Goal: Information Seeking & Learning: Find specific fact

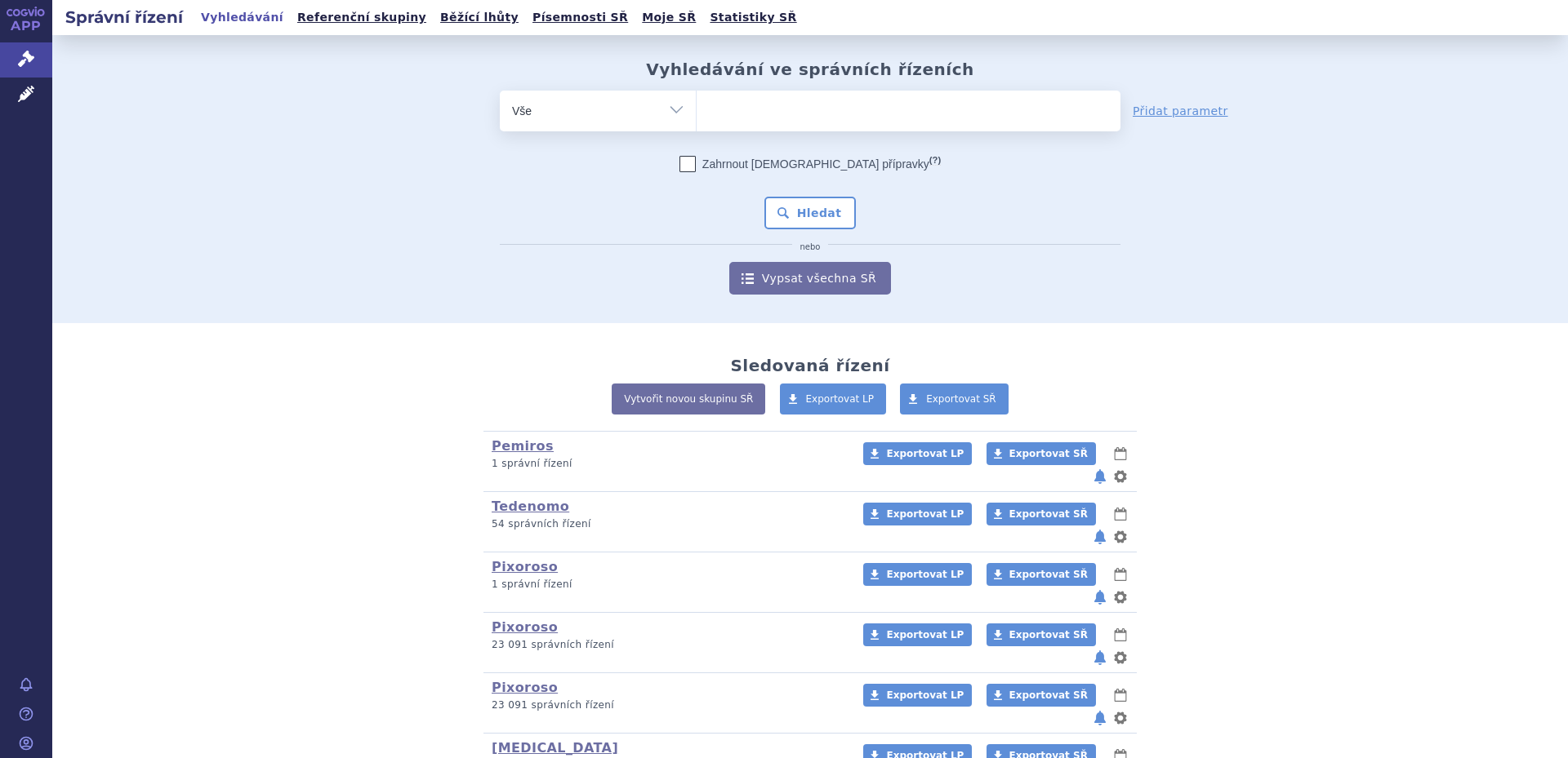
click at [884, 115] on ul at bounding box center [909, 108] width 424 height 35
click at [697, 115] on select at bounding box center [696, 110] width 1 height 40
type input "t"
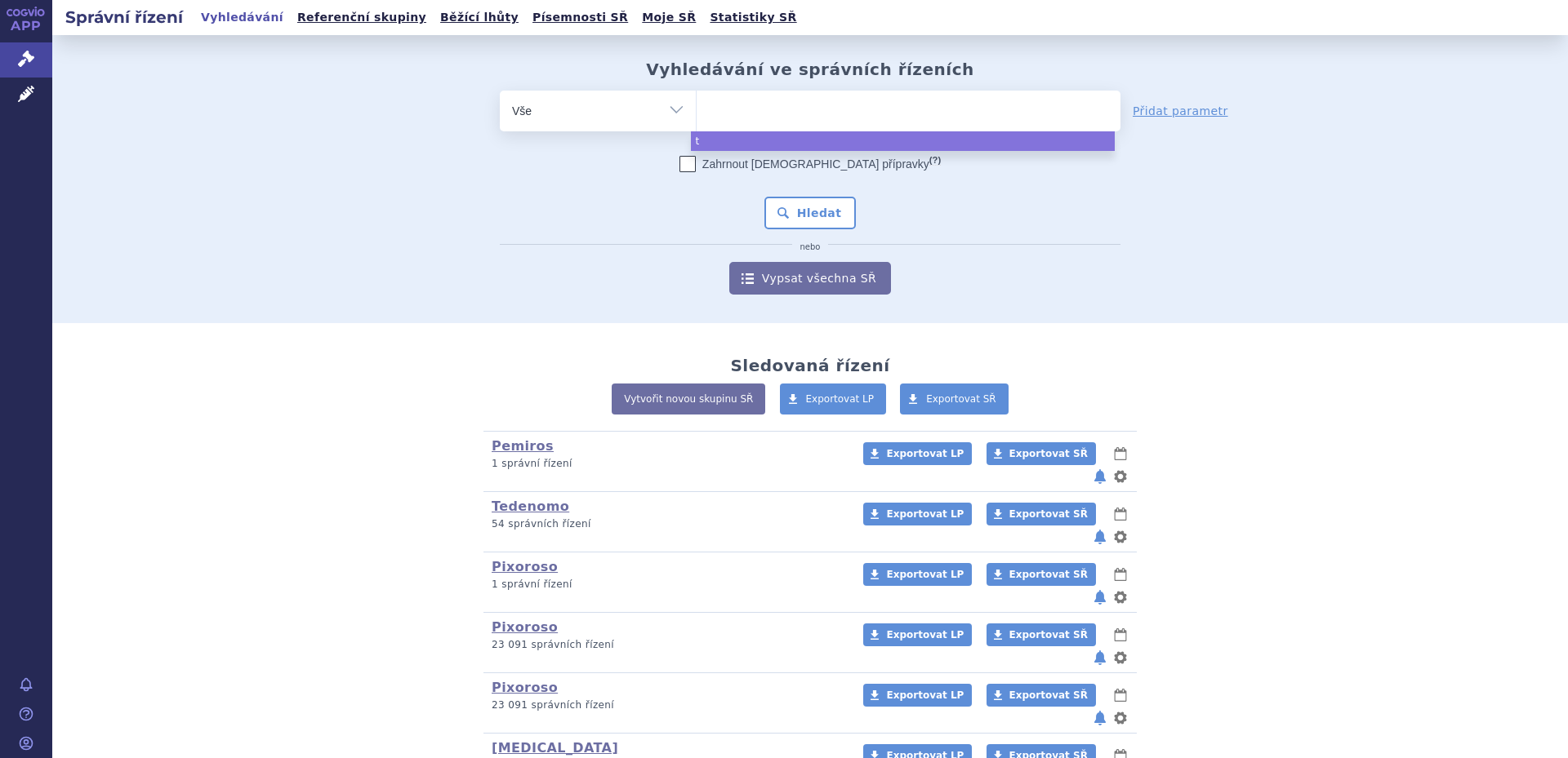
type input "a"
type input "ato"
type input "atori"
type input "atoris"
type input "atoris p"
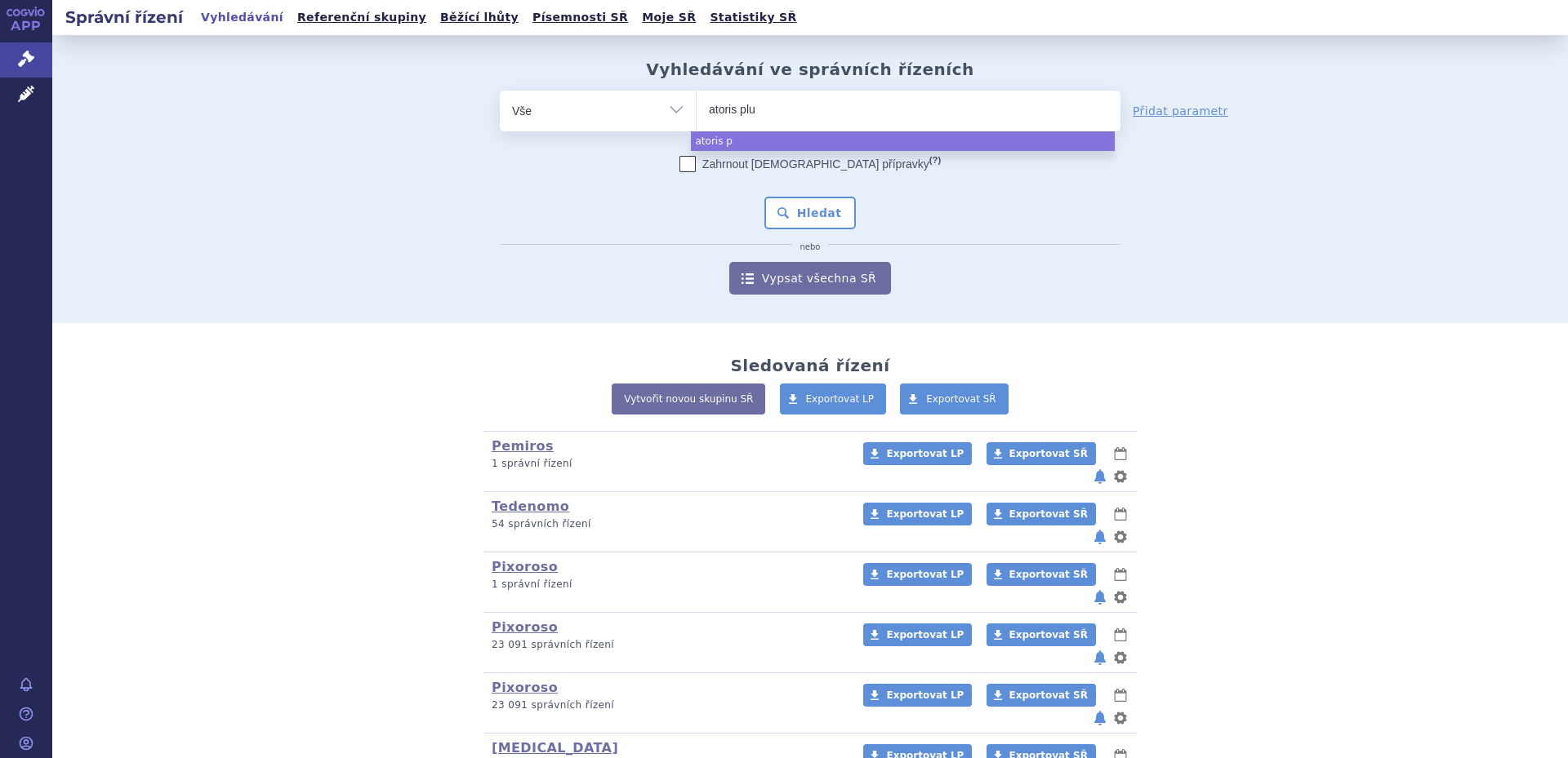
type input "atoris plus"
select select "atoris plus"
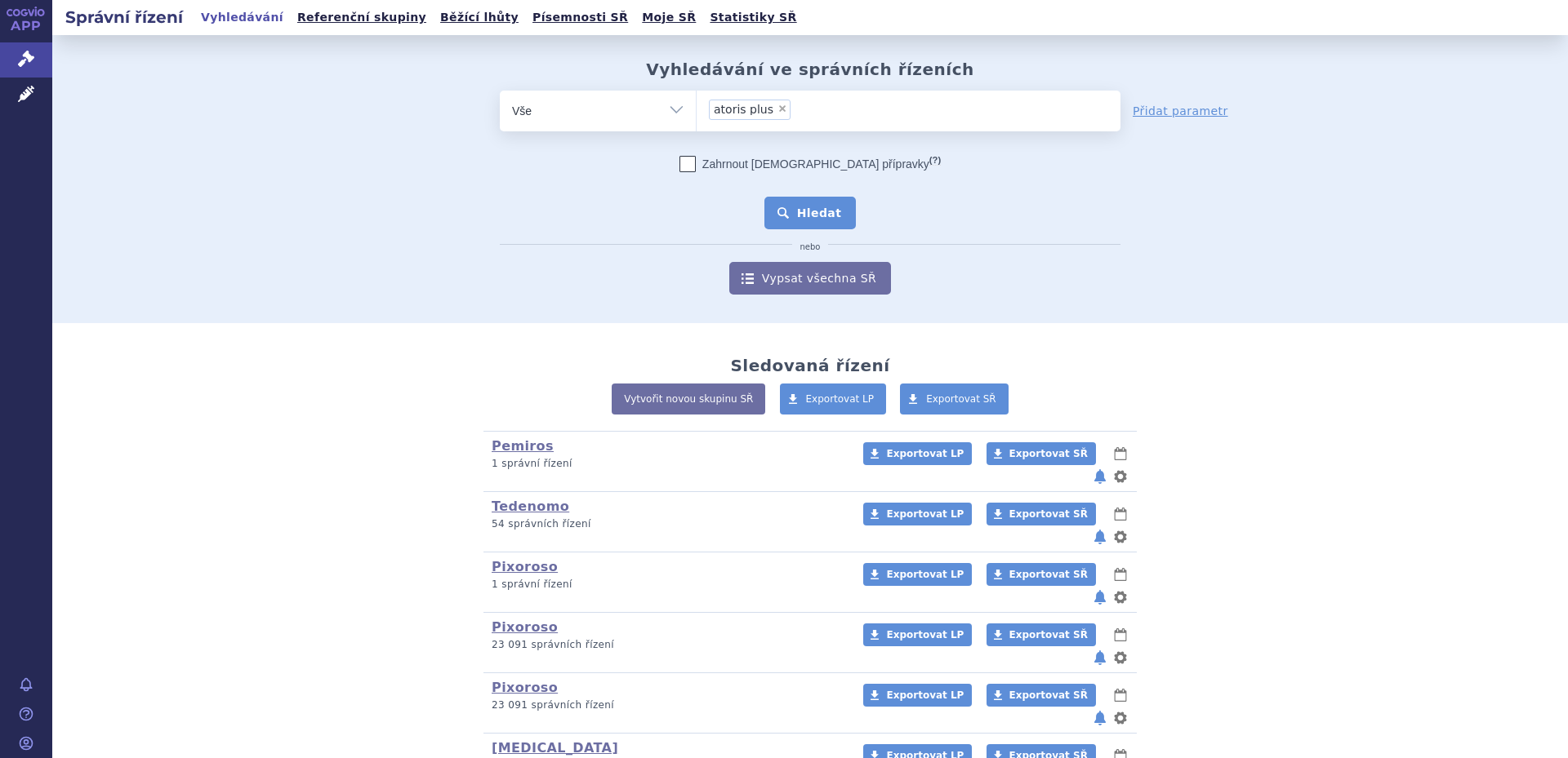
click at [769, 228] on button "Hledat" at bounding box center [811, 213] width 93 height 33
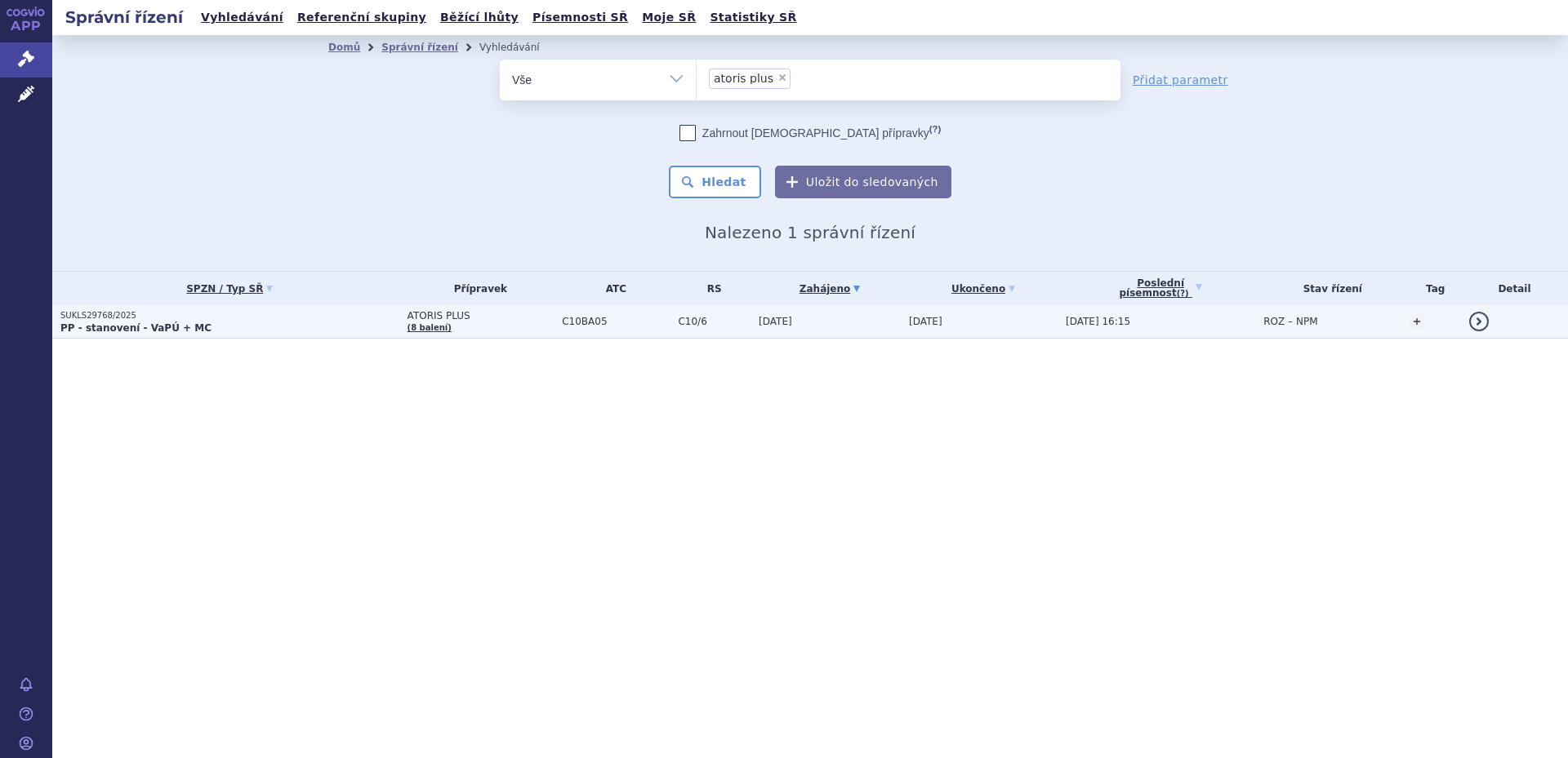
click at [516, 315] on span "ATORIS PLUS" at bounding box center [481, 316] width 147 height 12
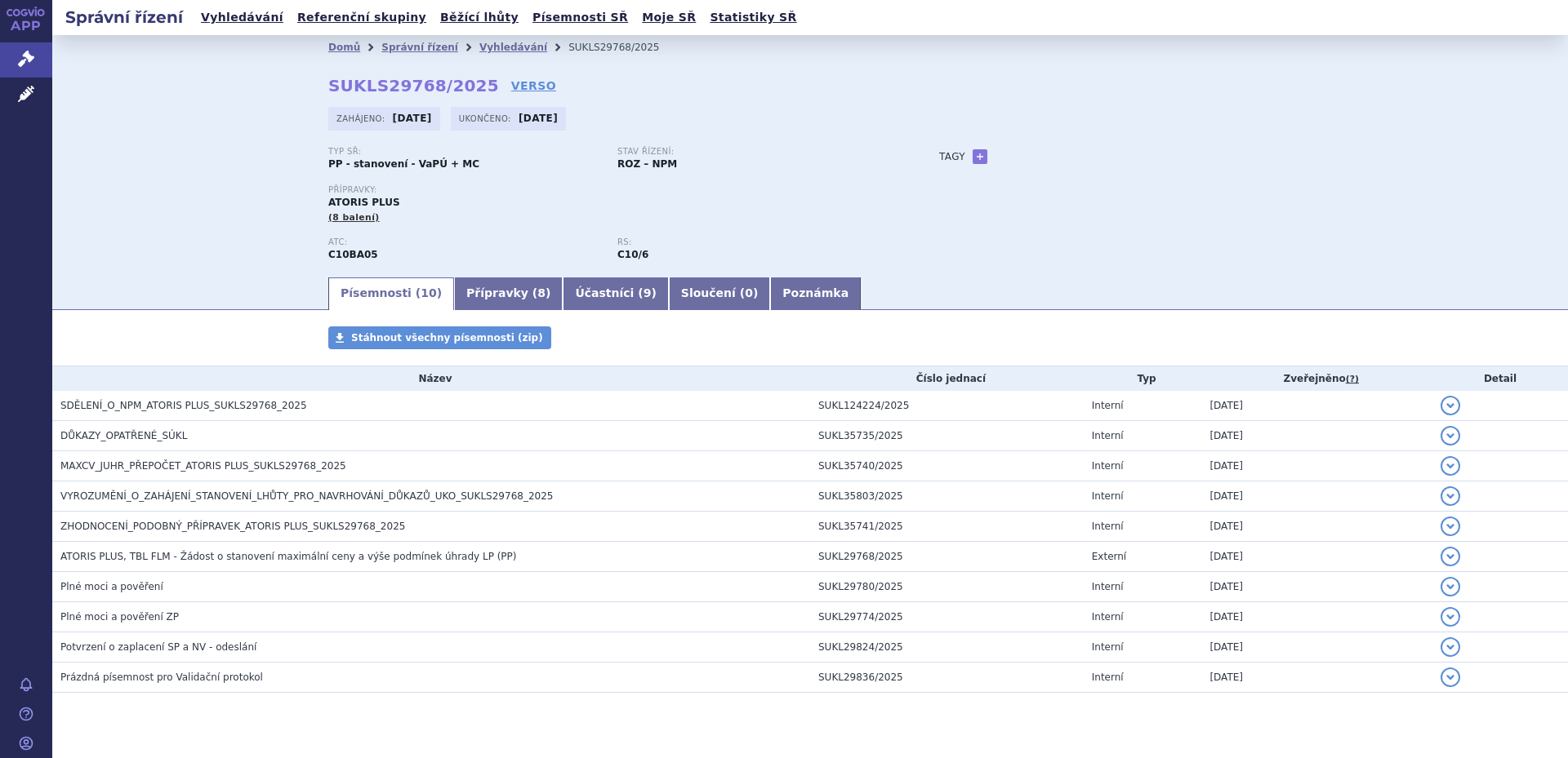
click at [351, 257] on strong "C10BA05" at bounding box center [354, 254] width 50 height 12
copy strong "C10BA05"
click at [479, 41] on link "Vyhledávání" at bounding box center [513, 47] width 67 height 12
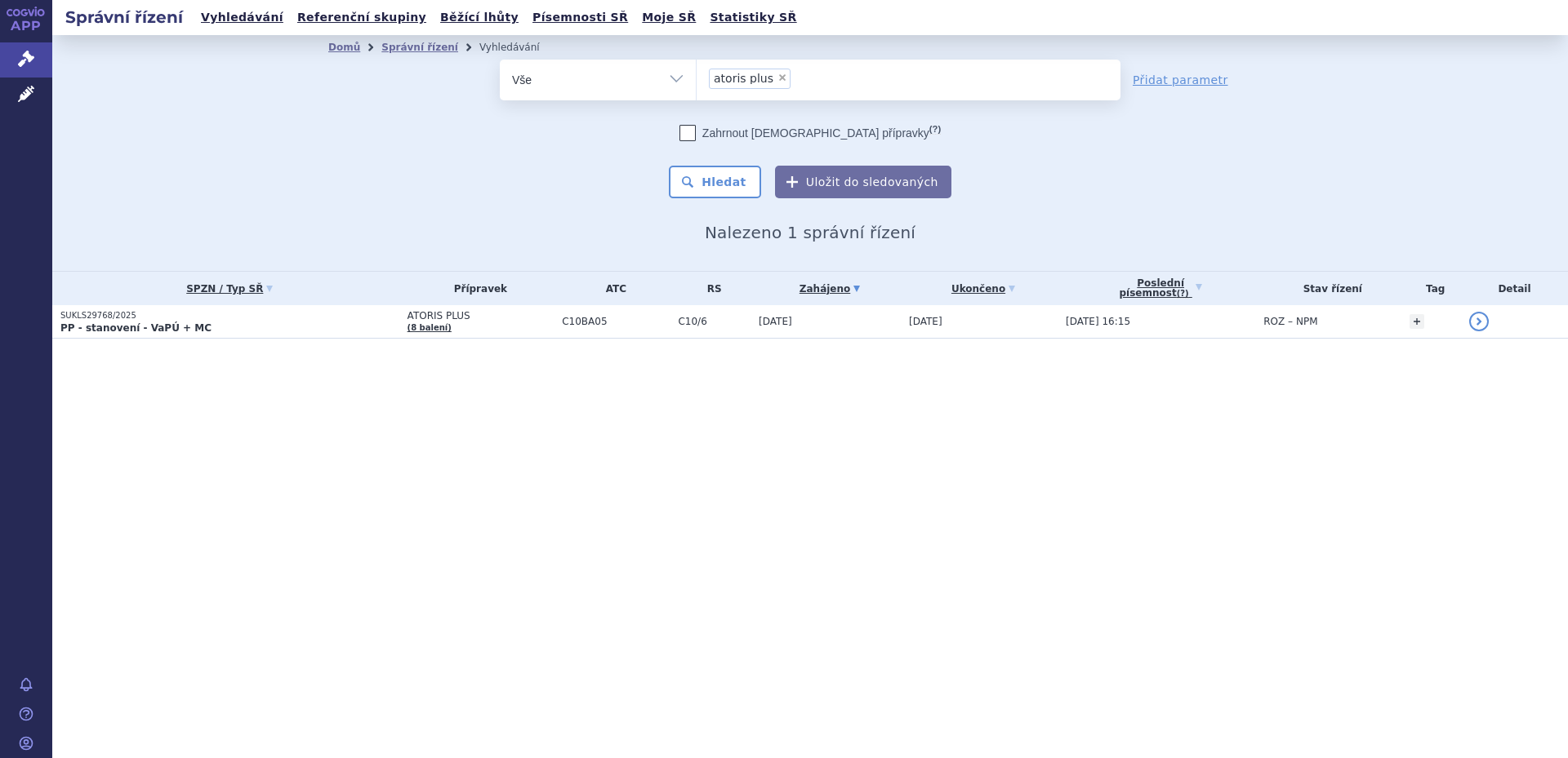
click at [778, 78] on span "×" at bounding box center [783, 77] width 10 height 10
click at [697, 78] on select "atoris plus" at bounding box center [696, 79] width 1 height 40
select select
type input "C10BA05"
select select "C10BA05"
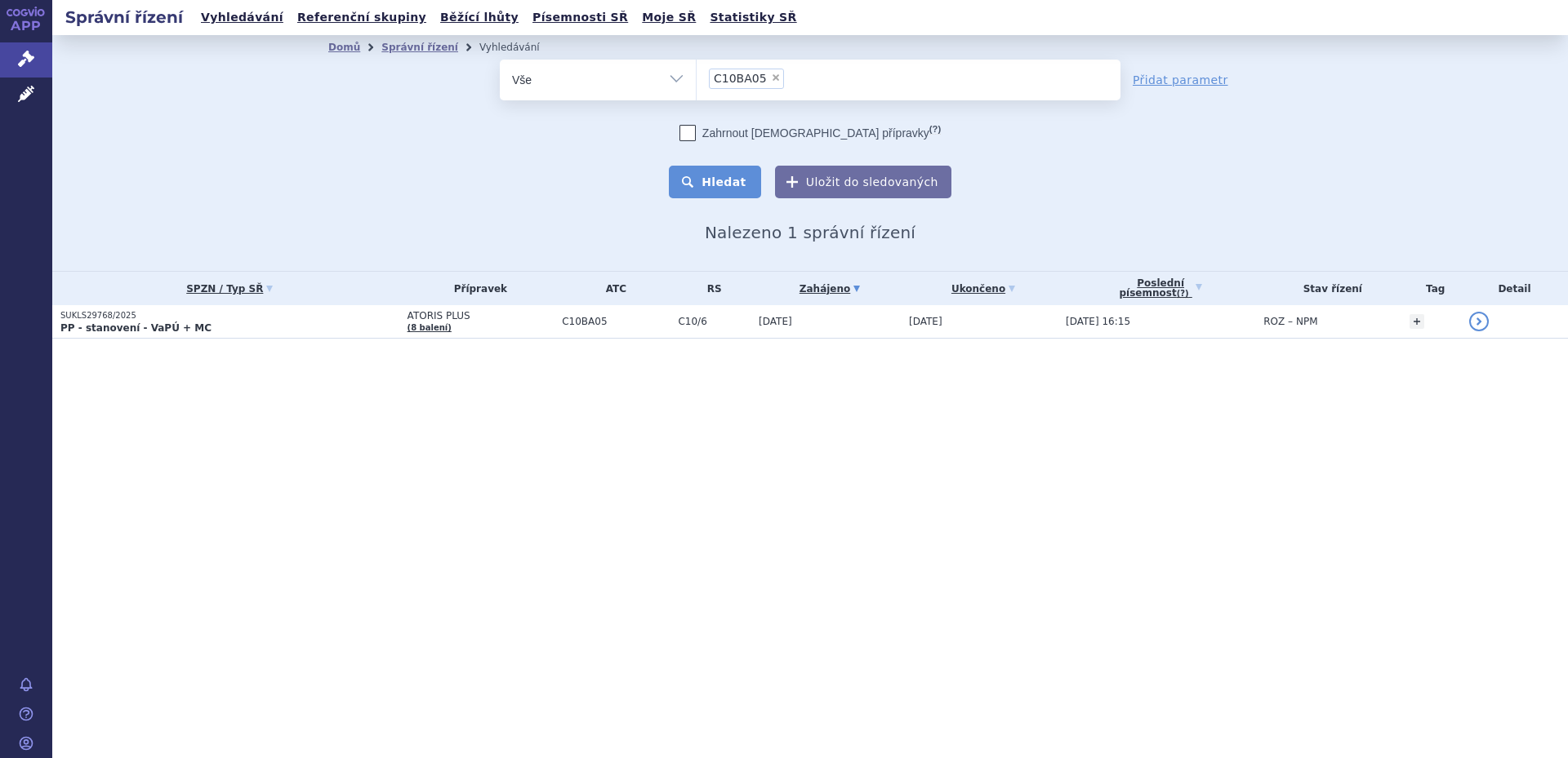
click at [736, 170] on button "Hledat" at bounding box center [715, 182] width 93 height 33
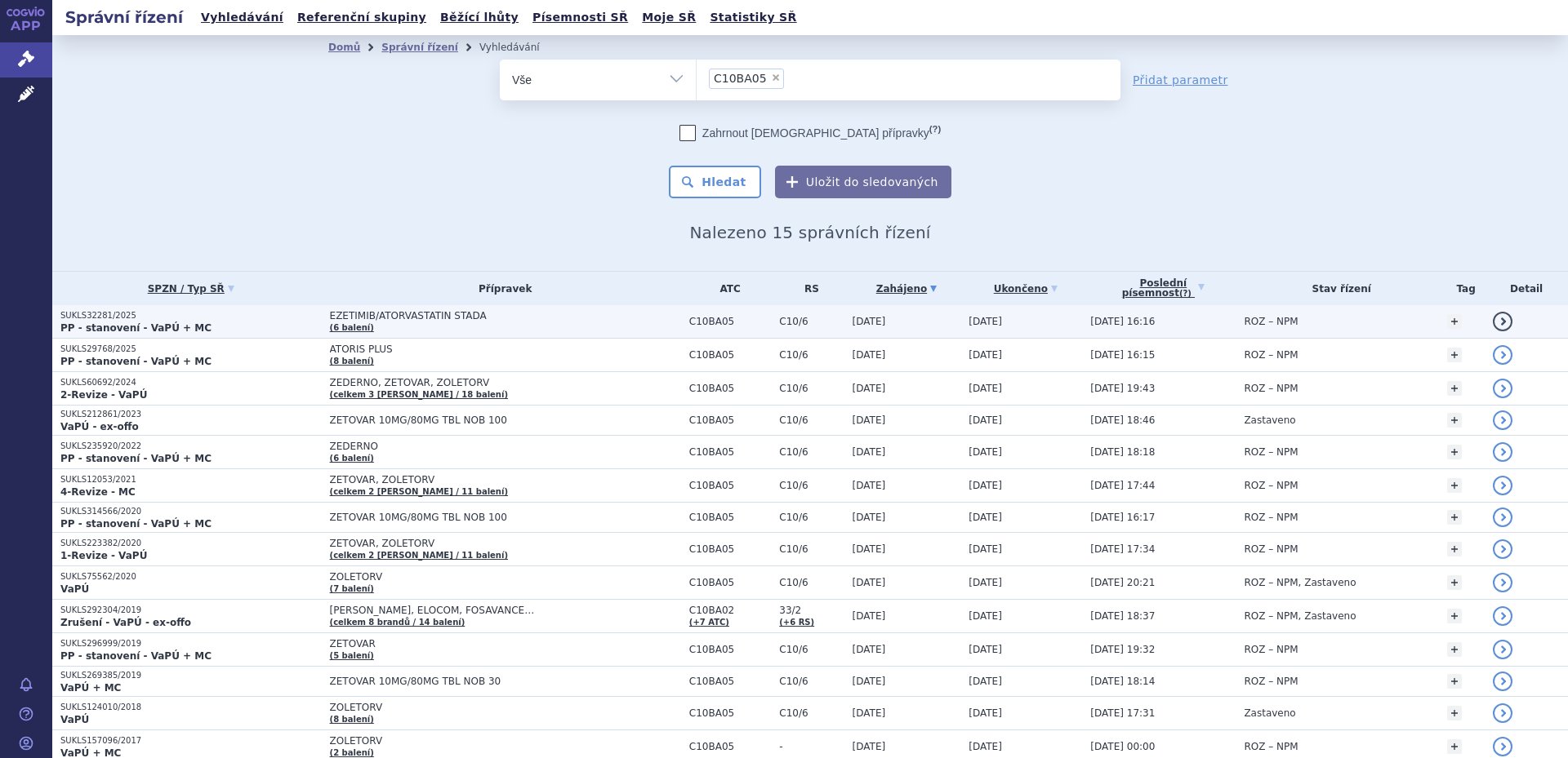
click at [543, 330] on td "EZETIMIB/ATORVASTATIN STADA (6 balení)" at bounding box center [501, 322] width 359 height 34
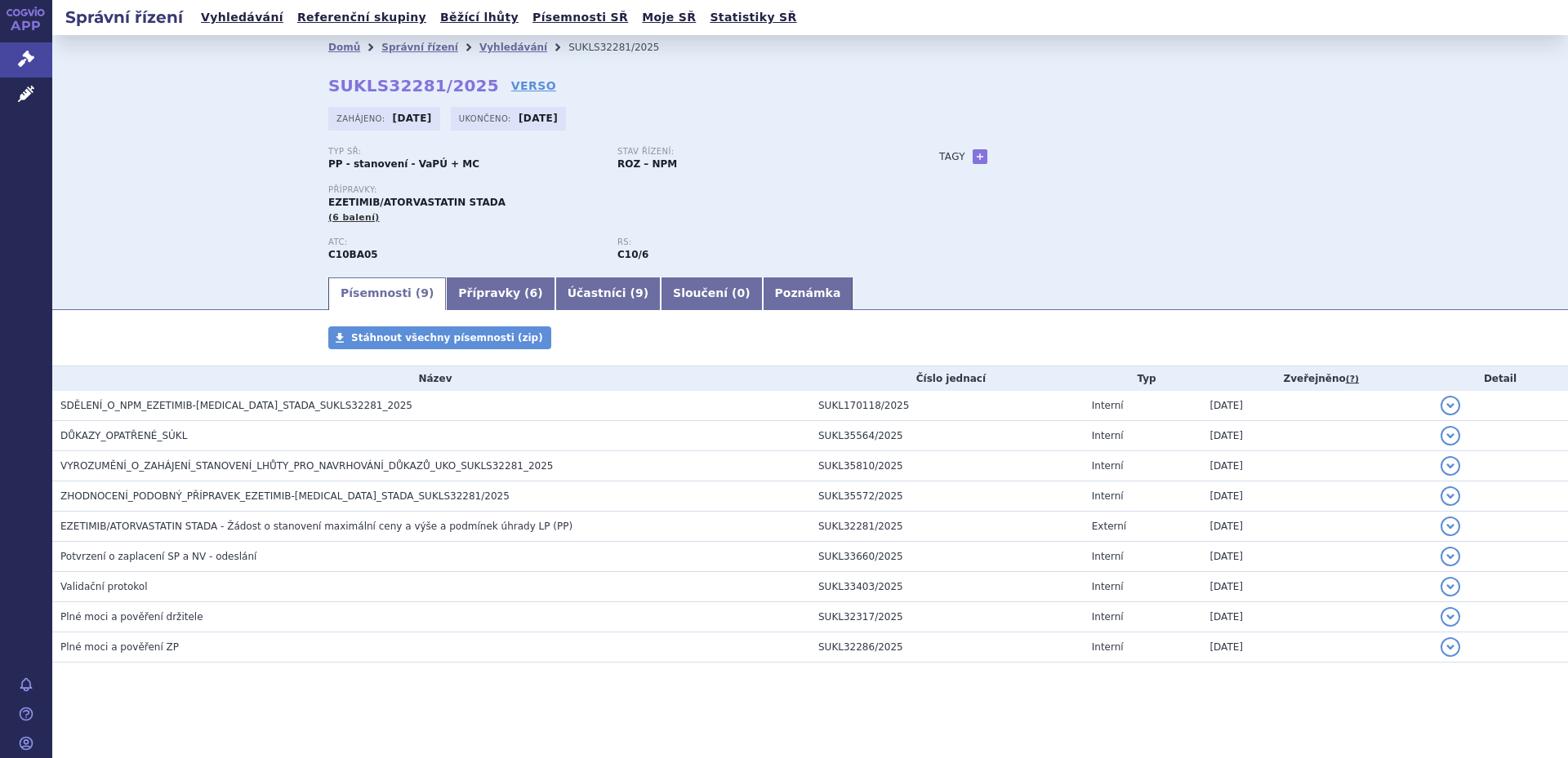
click at [453, 313] on section "Domů Správní řízení Vyhledávání SUKLS32281/2025 SUKLS32281/2025 VERSO [GEOGRAPH…" at bounding box center [810, 397] width 1516 height 725
click at [456, 302] on link "Přípravky ( 6 )" at bounding box center [500, 294] width 109 height 33
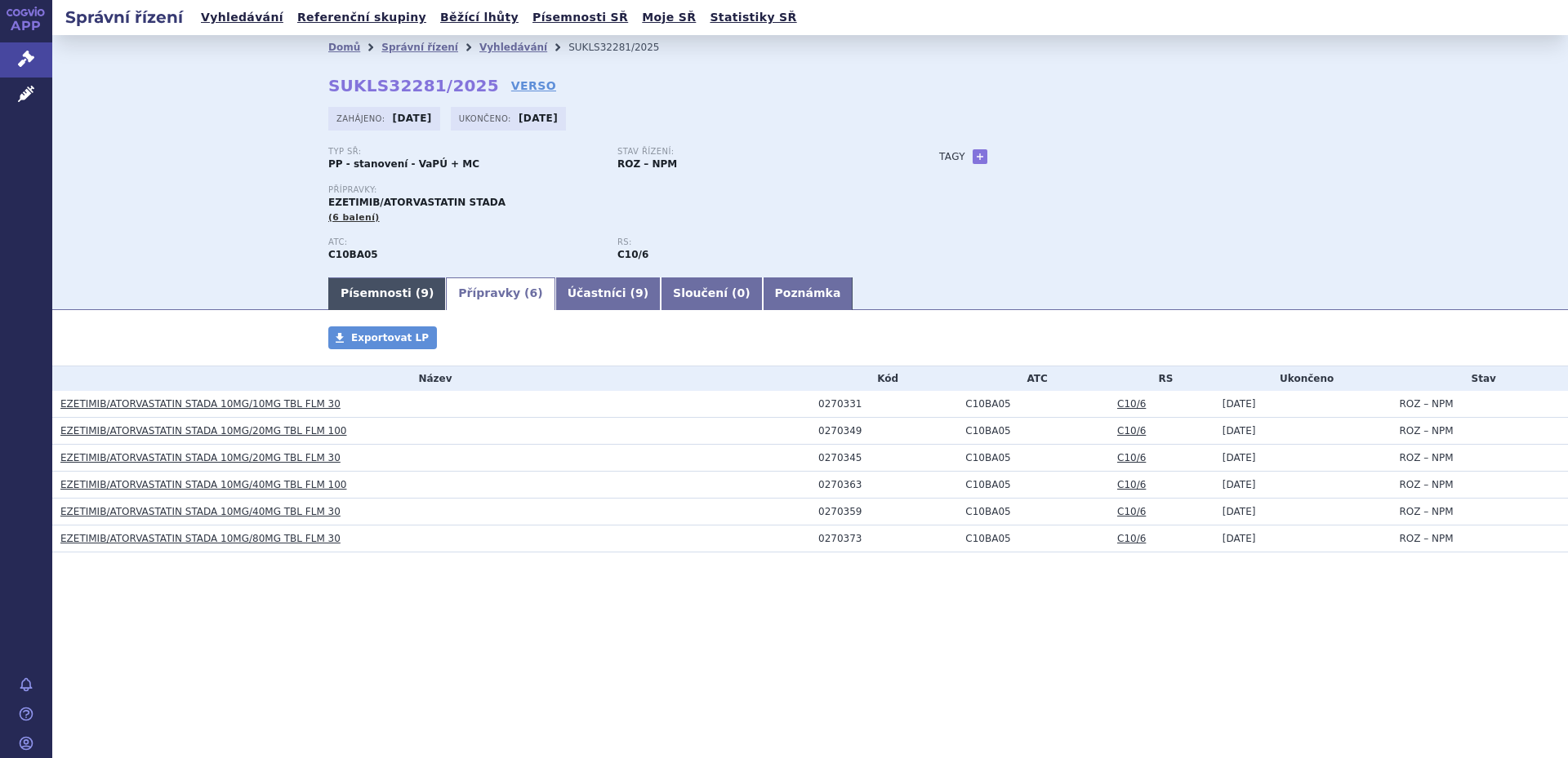
click at [387, 300] on link "Písemnosti ( 9 )" at bounding box center [387, 294] width 118 height 33
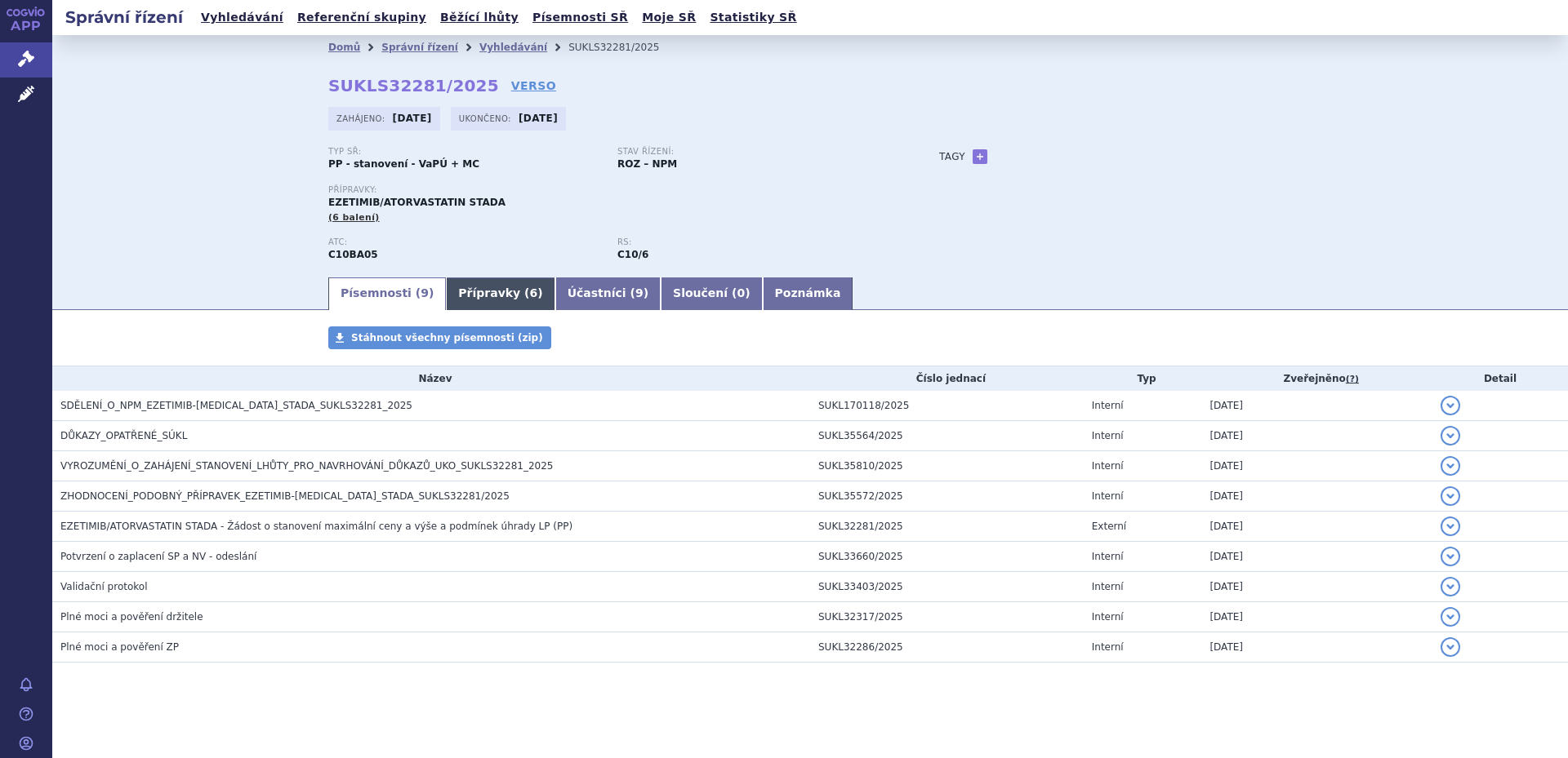
click at [448, 286] on link "Přípravky ( 6 )" at bounding box center [500, 294] width 109 height 33
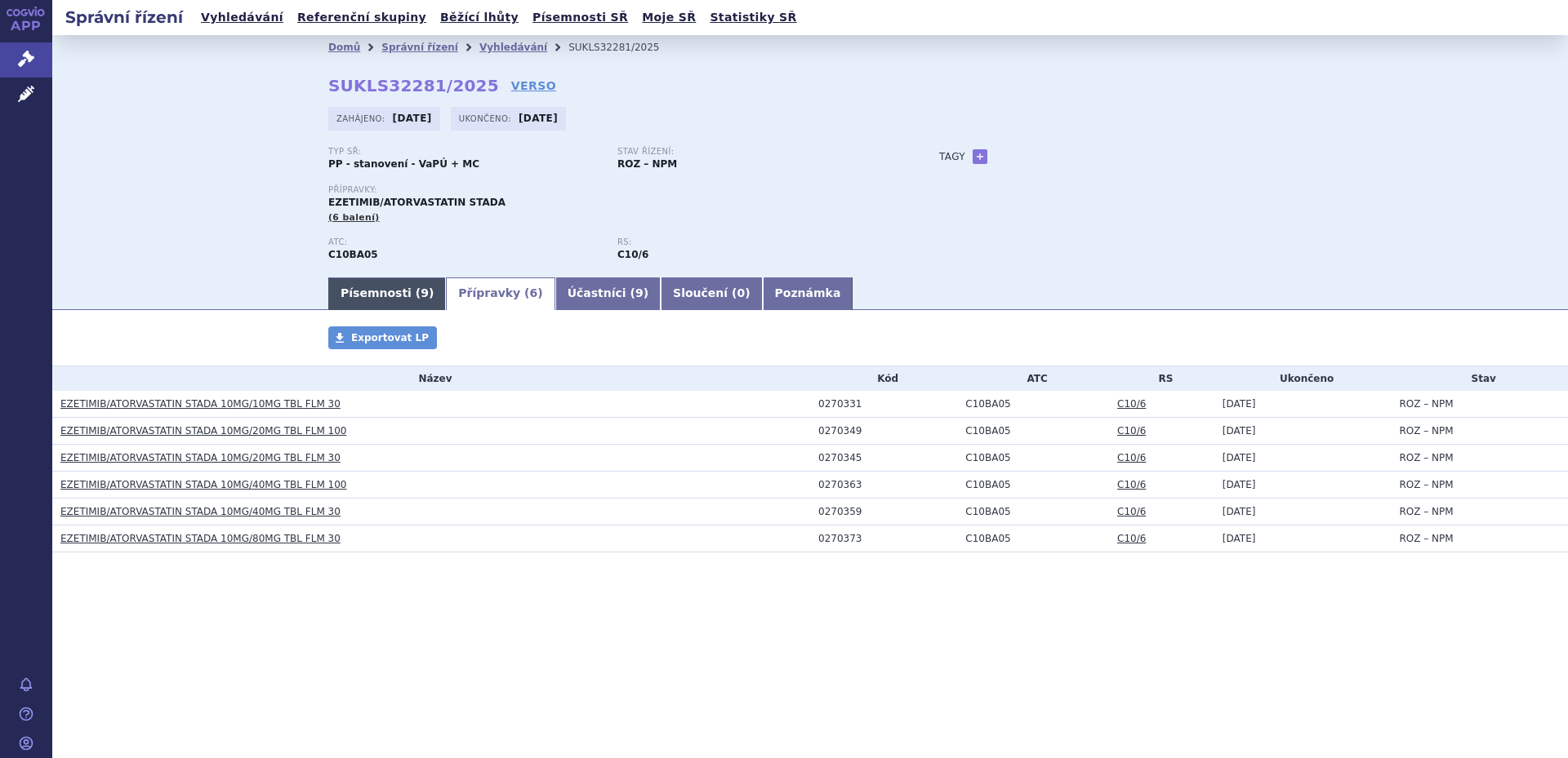
click at [403, 292] on link "Písemnosti ( 9 )" at bounding box center [387, 294] width 118 height 33
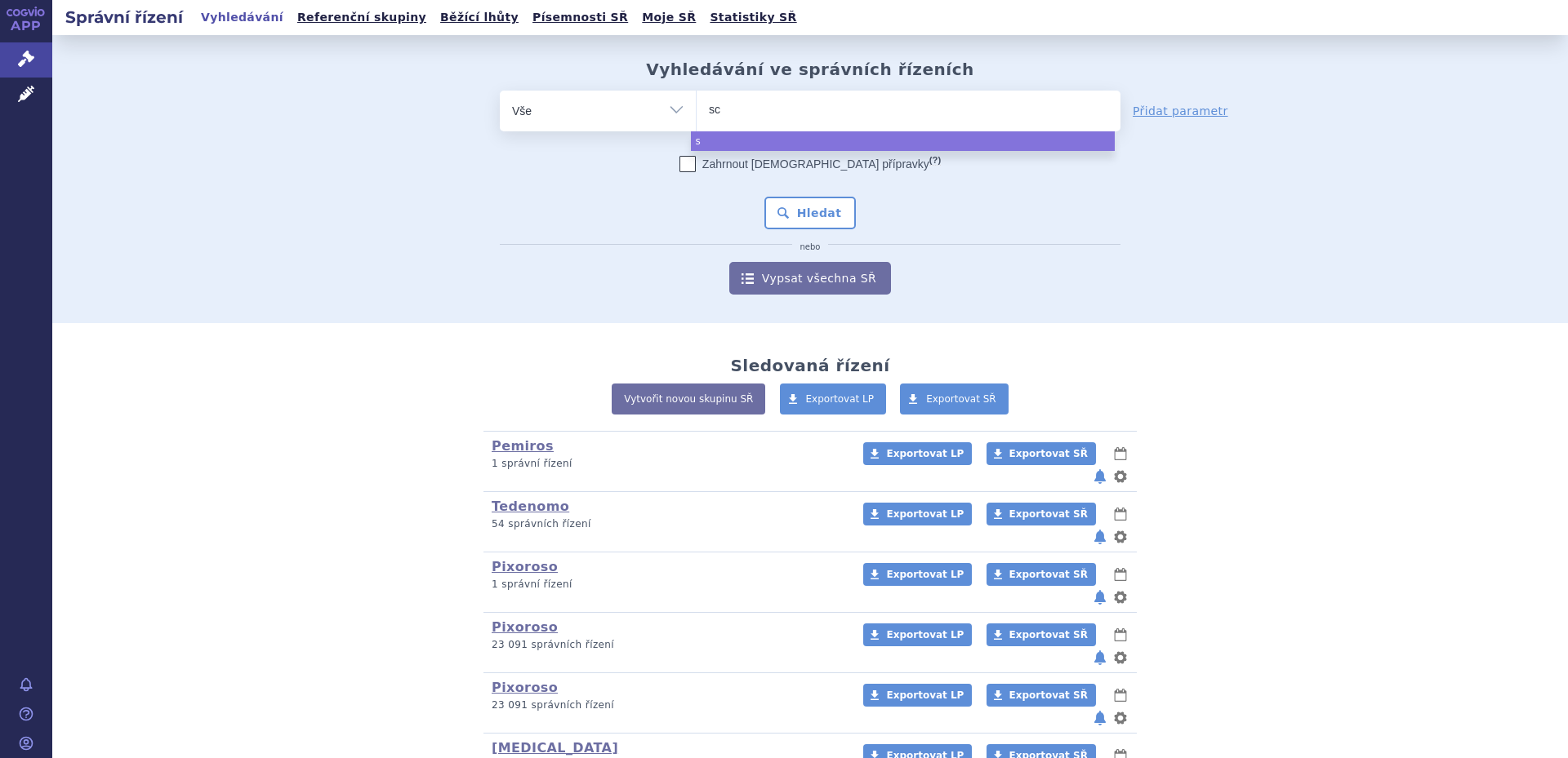
type input "scu"
type input "scud"
type input "scudex"
type input "scudexa"
select select "scudexa"
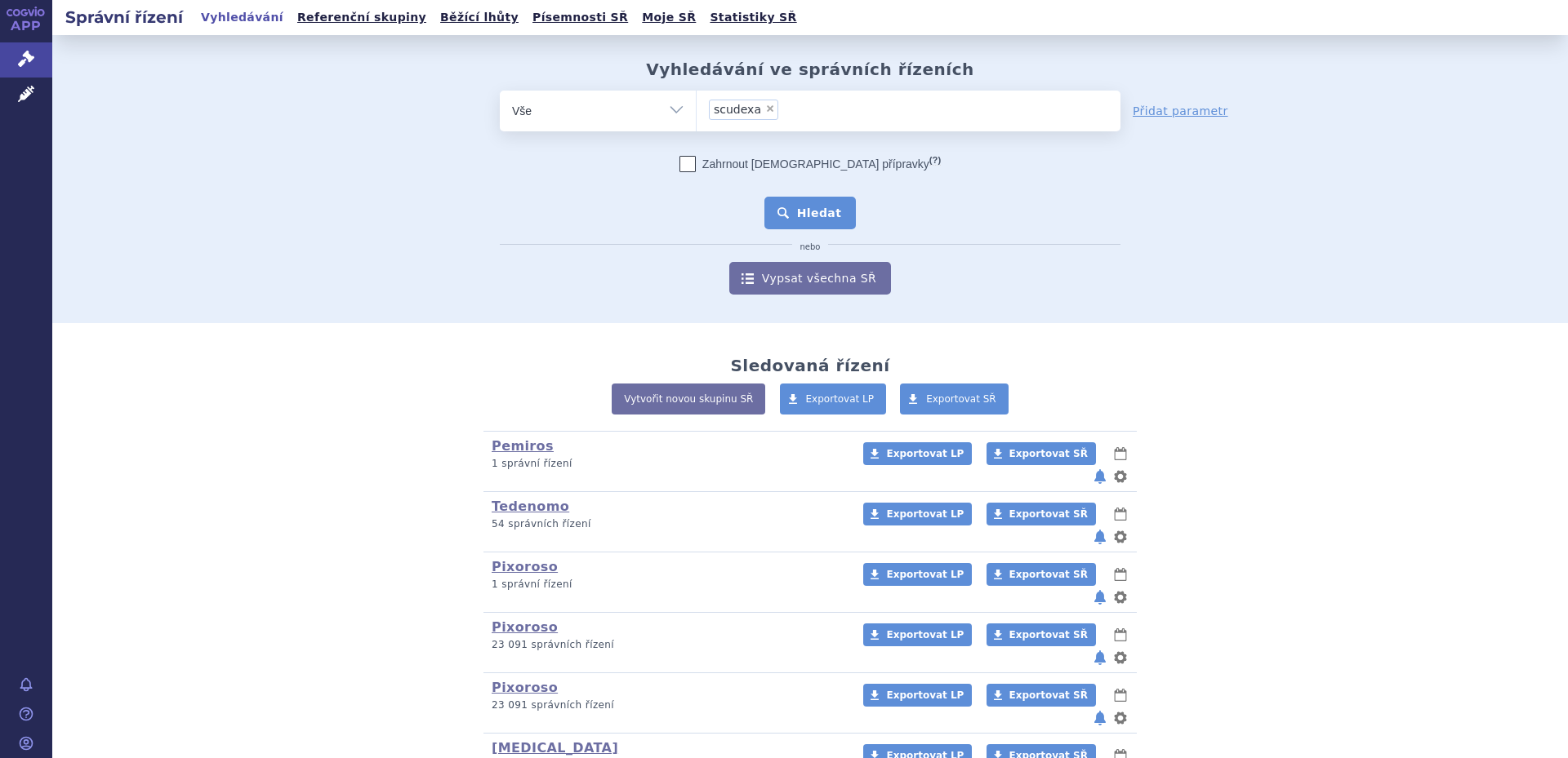
click at [820, 211] on button "Hledat" at bounding box center [811, 213] width 93 height 33
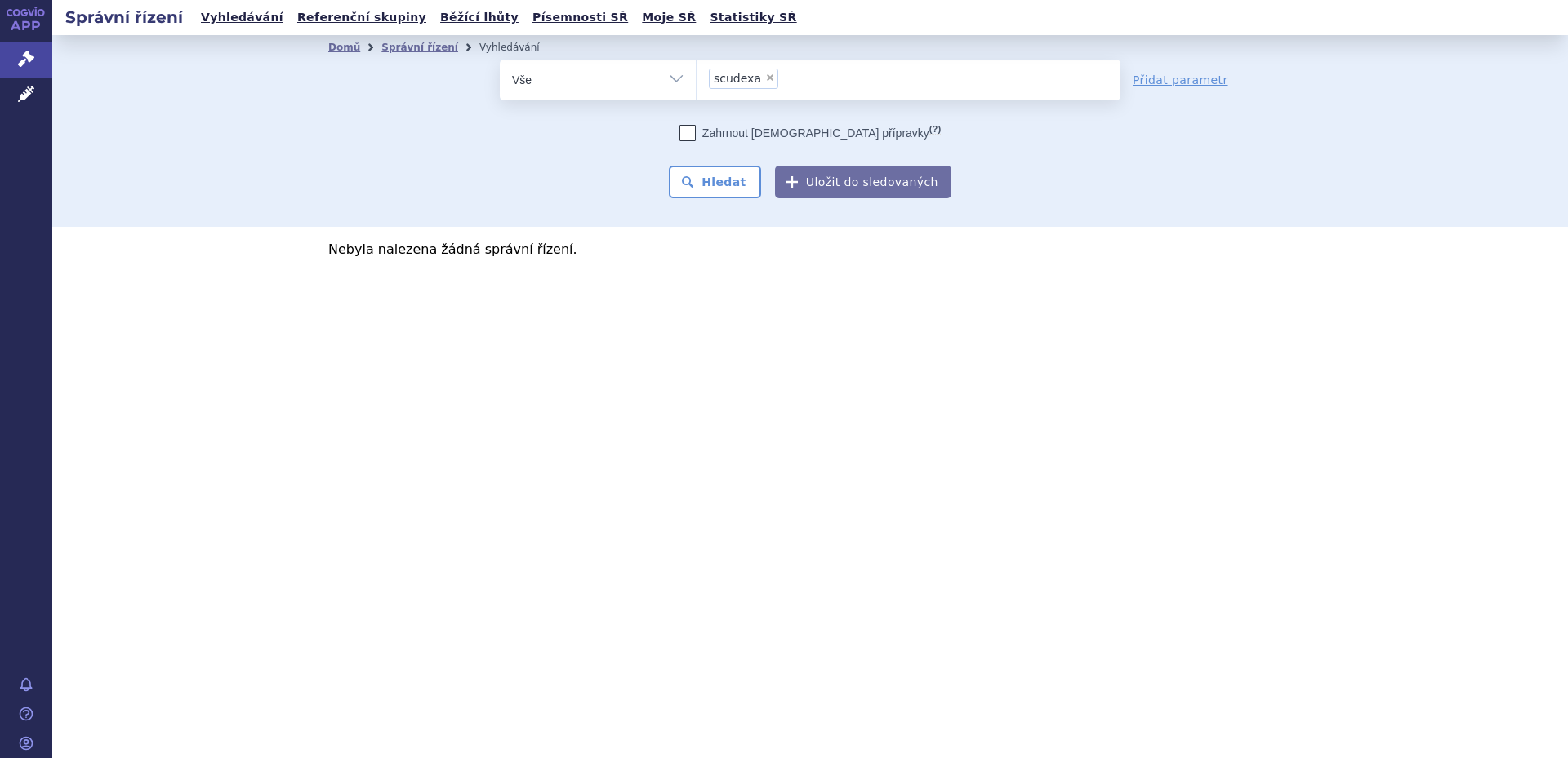
click at [793, 71] on ul "× scudexa" at bounding box center [909, 77] width 424 height 36
click at [697, 71] on select "scudexa" at bounding box center [696, 79] width 1 height 40
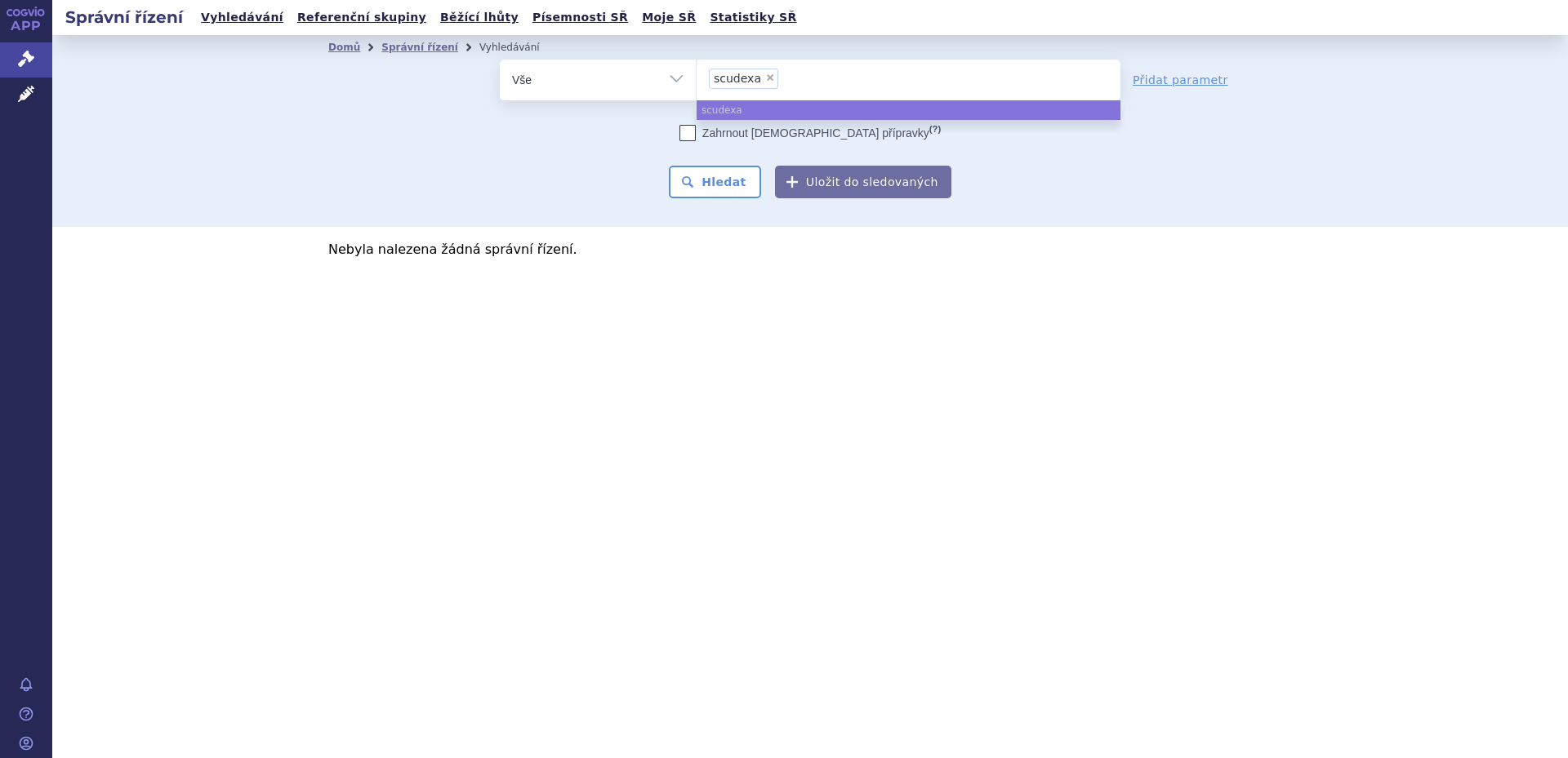
select select
type input "scudexa"
type input "scude"
type input "scu"
type input "s"
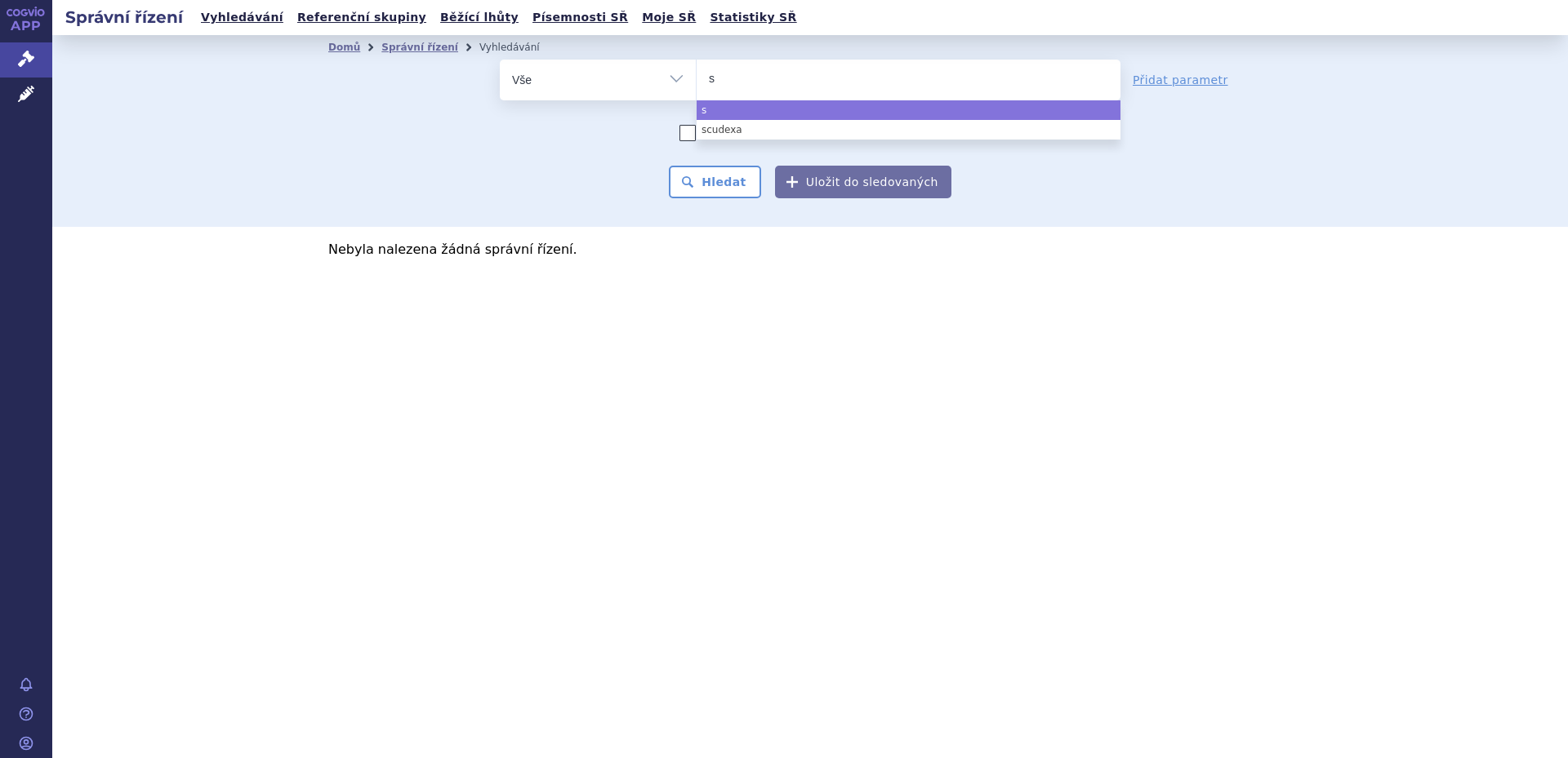
type input "sk"
type input "skid"
type input "skide"
type input "skidexa"
type input "skidex"
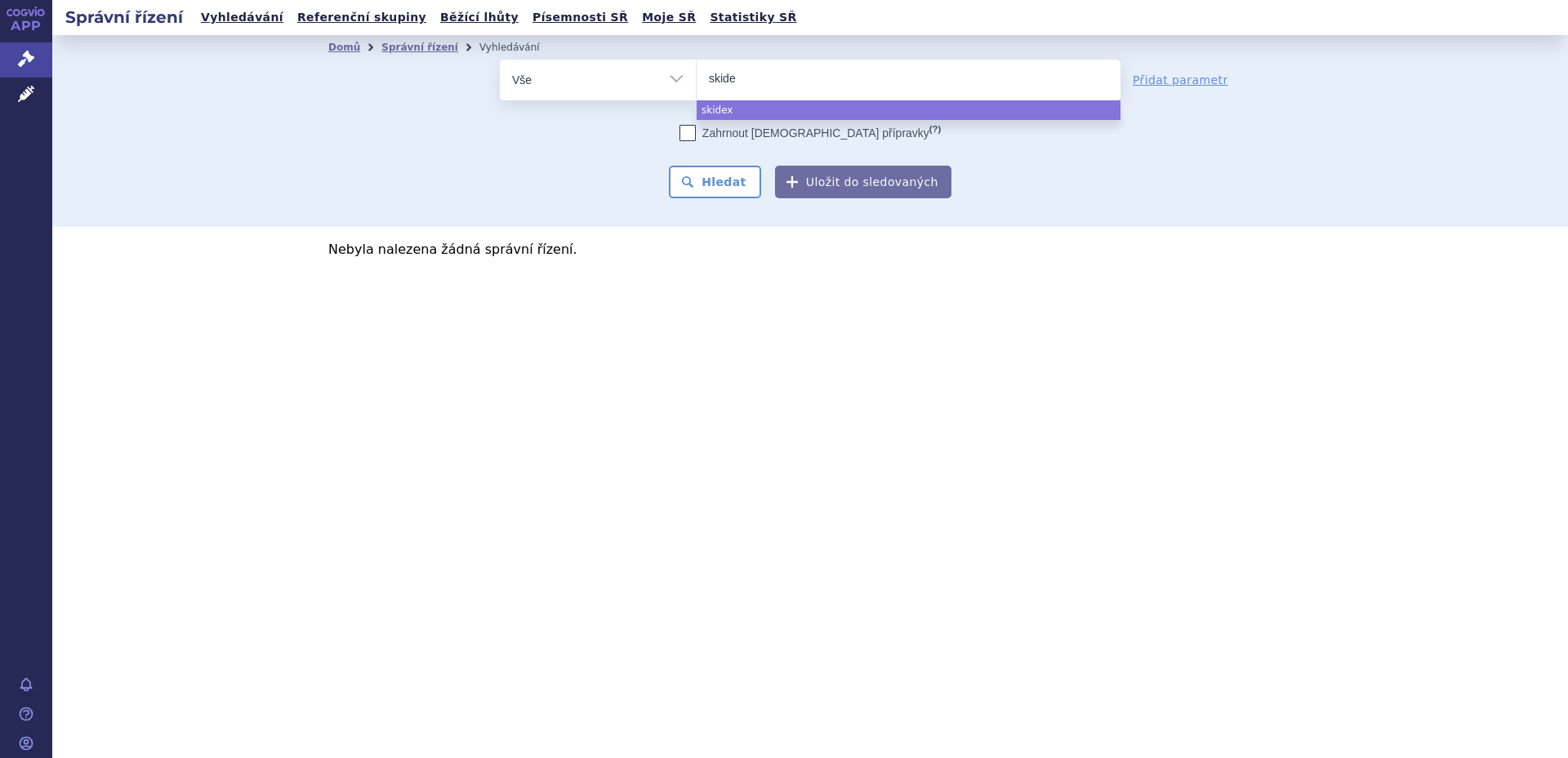
type input "skid"
type input "sk"
type input "sku"
type input "skude"
type input "skudex"
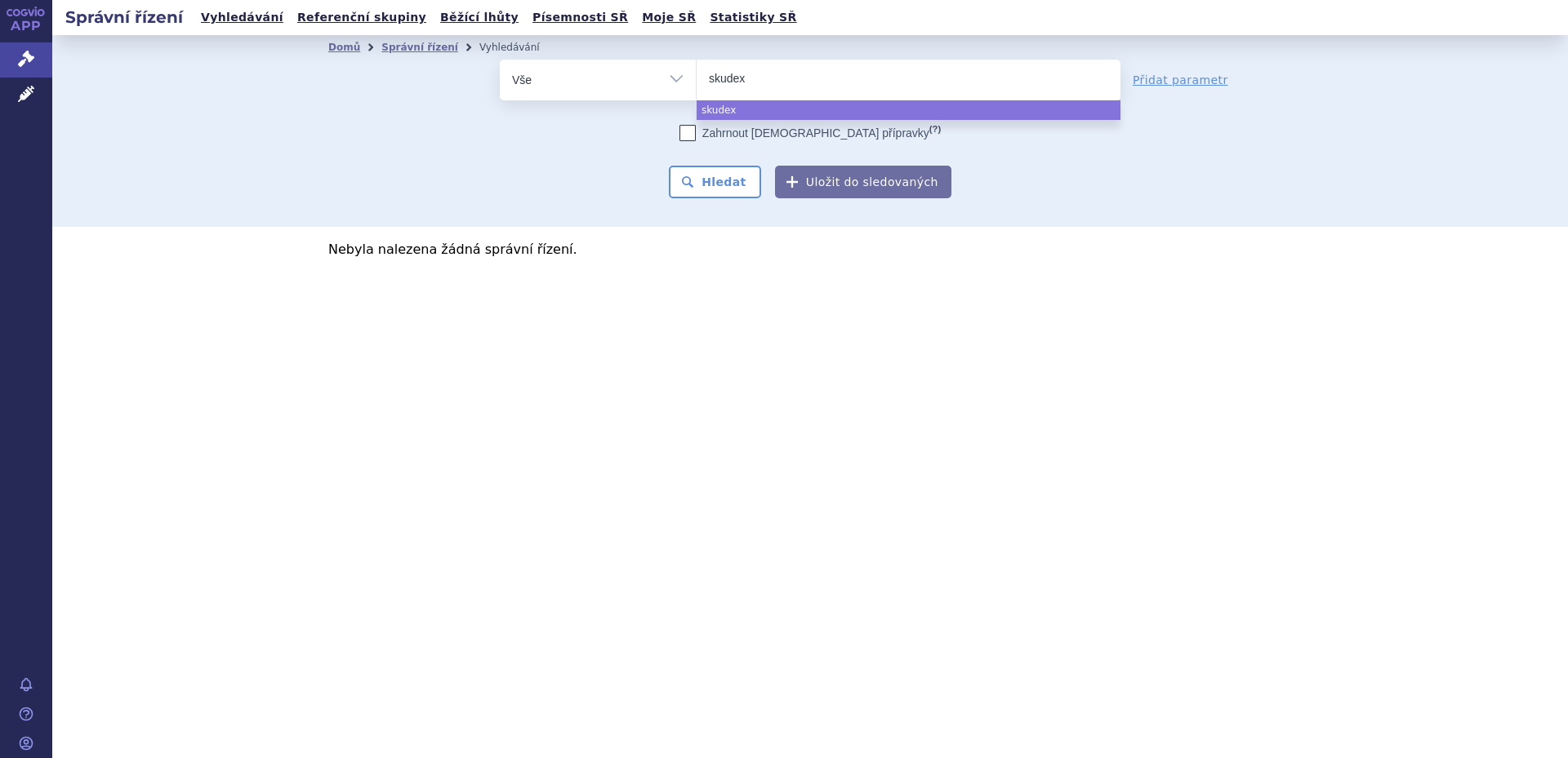
type input "skudexa"
select select "skudexa"
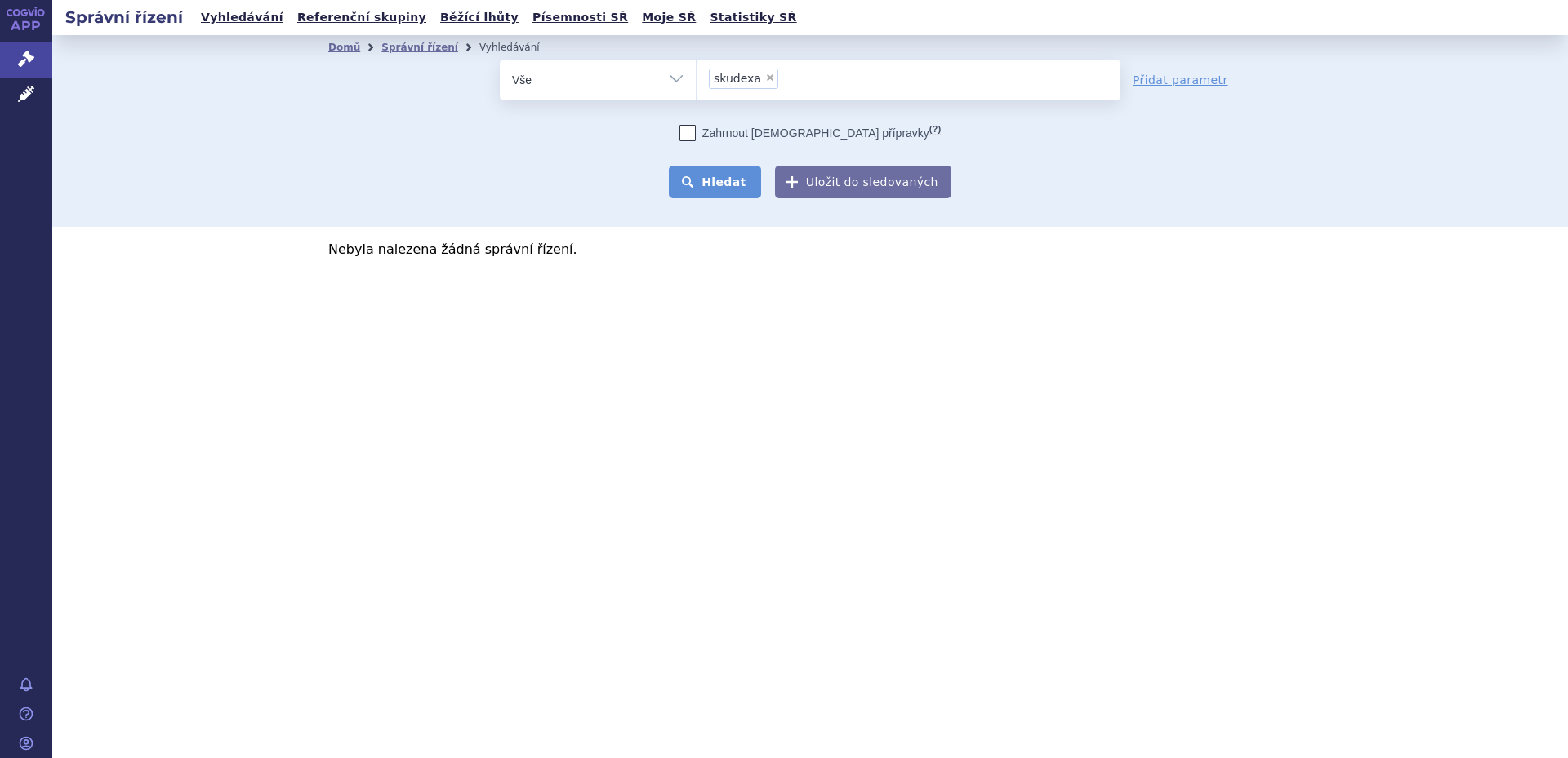
click at [681, 182] on button "Hledat" at bounding box center [715, 182] width 93 height 33
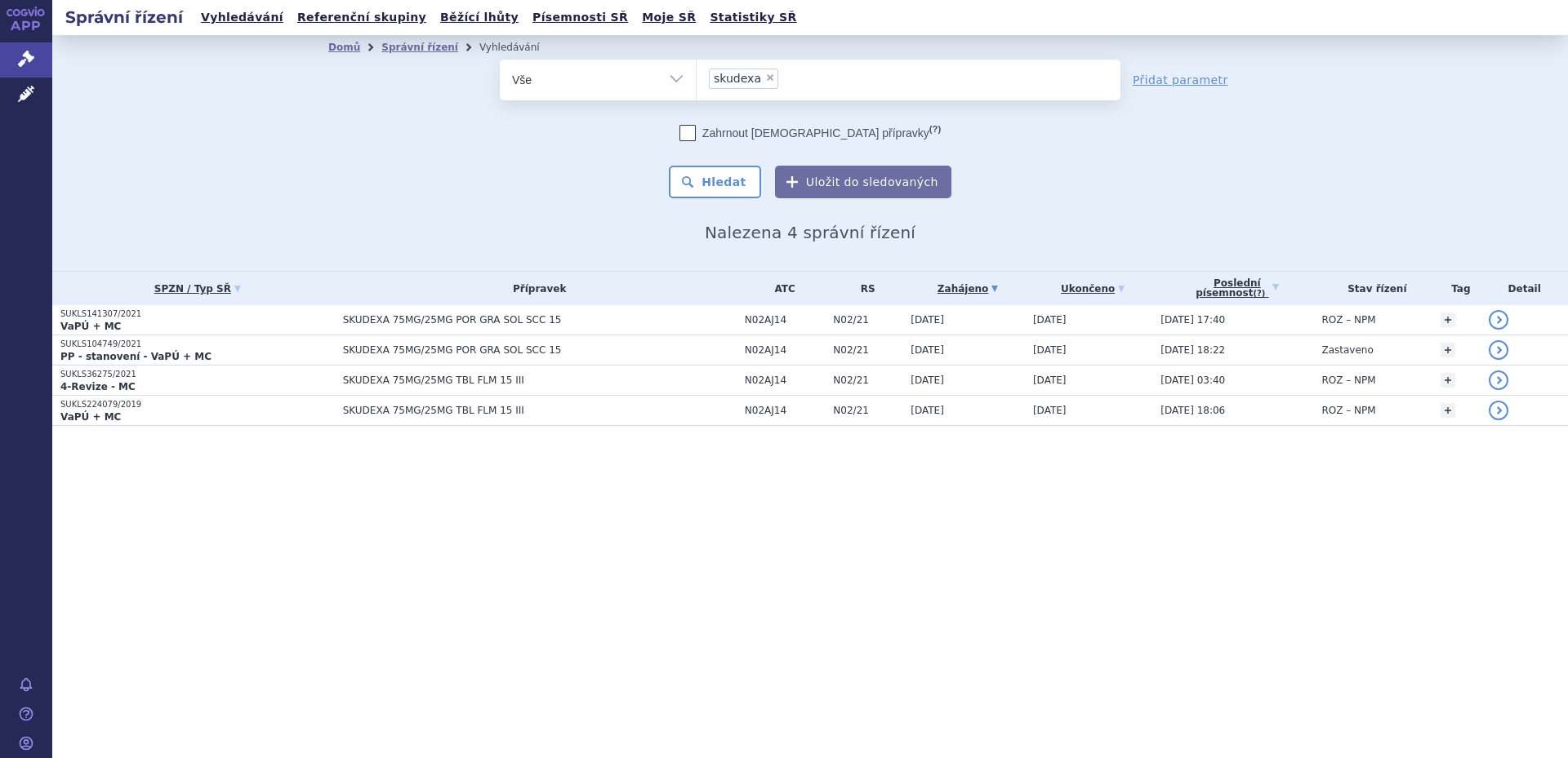
click at [765, 76] on span "×" at bounding box center [770, 77] width 10 height 10
click at [697, 76] on select "skudexa" at bounding box center [696, 79] width 1 height 40
select select
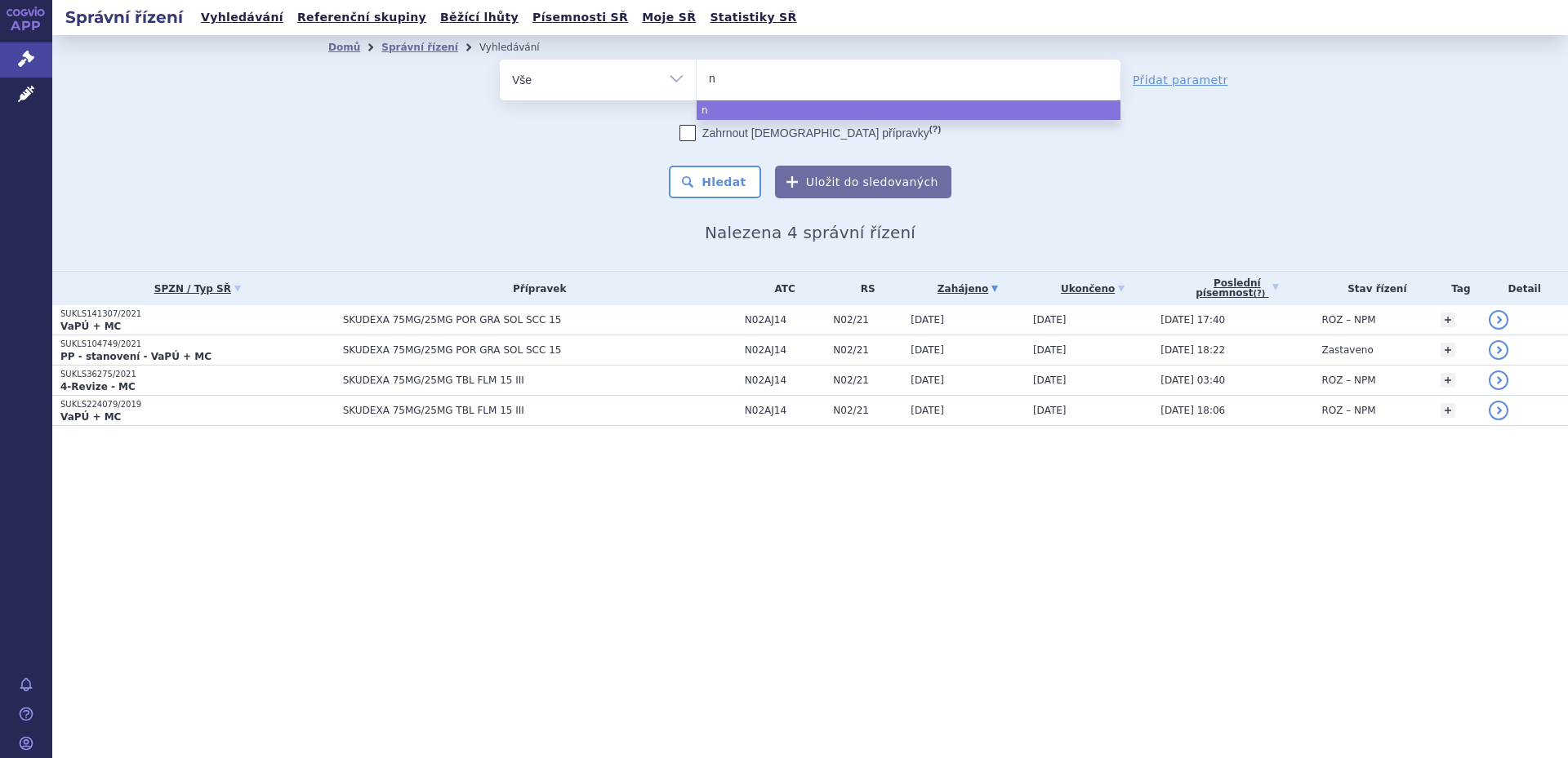
type input "n0"
type input "n02"
type input "n02a"
type input "n02aj"
type input "n02aj14"
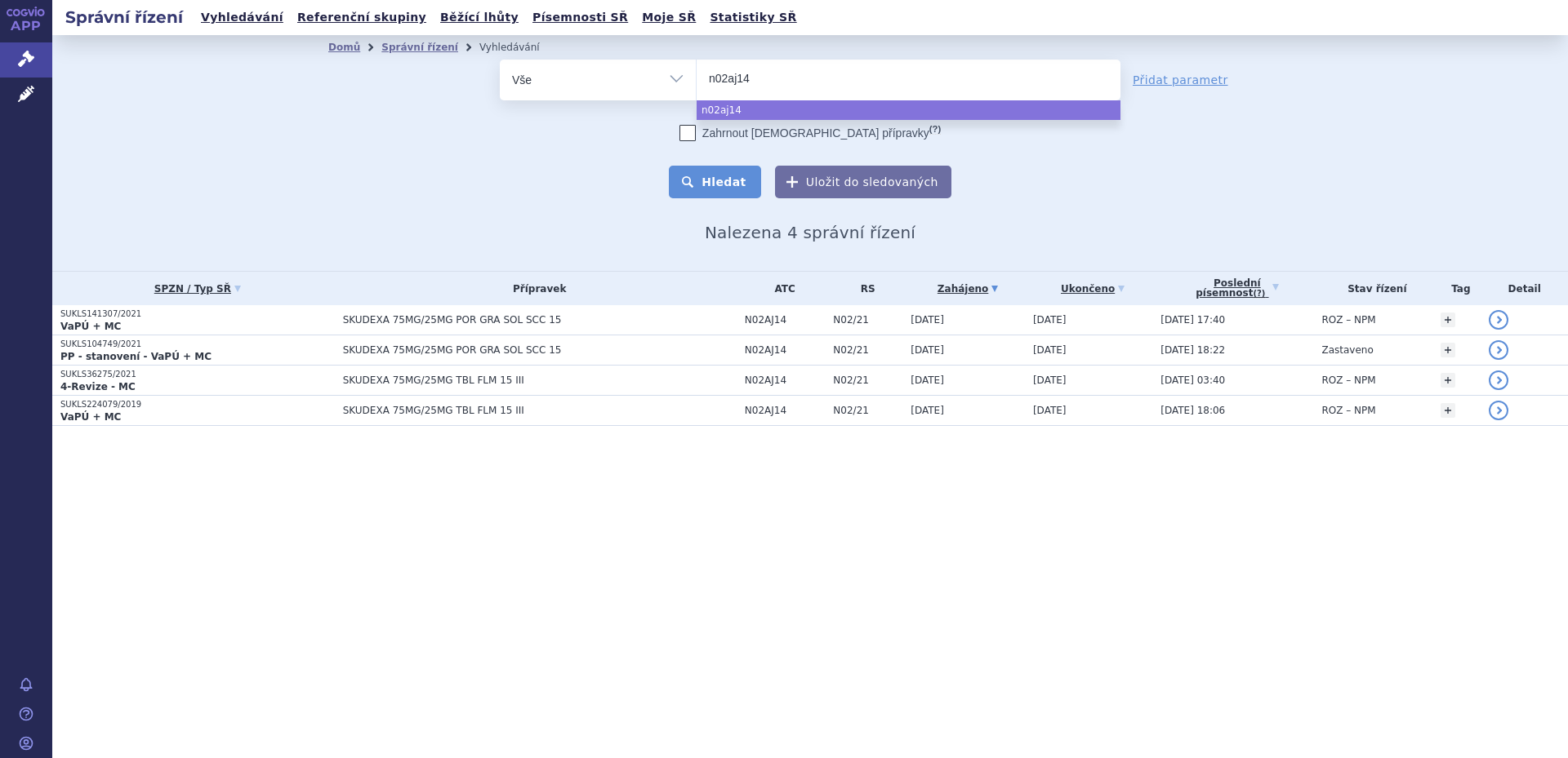
select select "n02aj14"
click at [723, 191] on button "Hledat" at bounding box center [715, 182] width 93 height 33
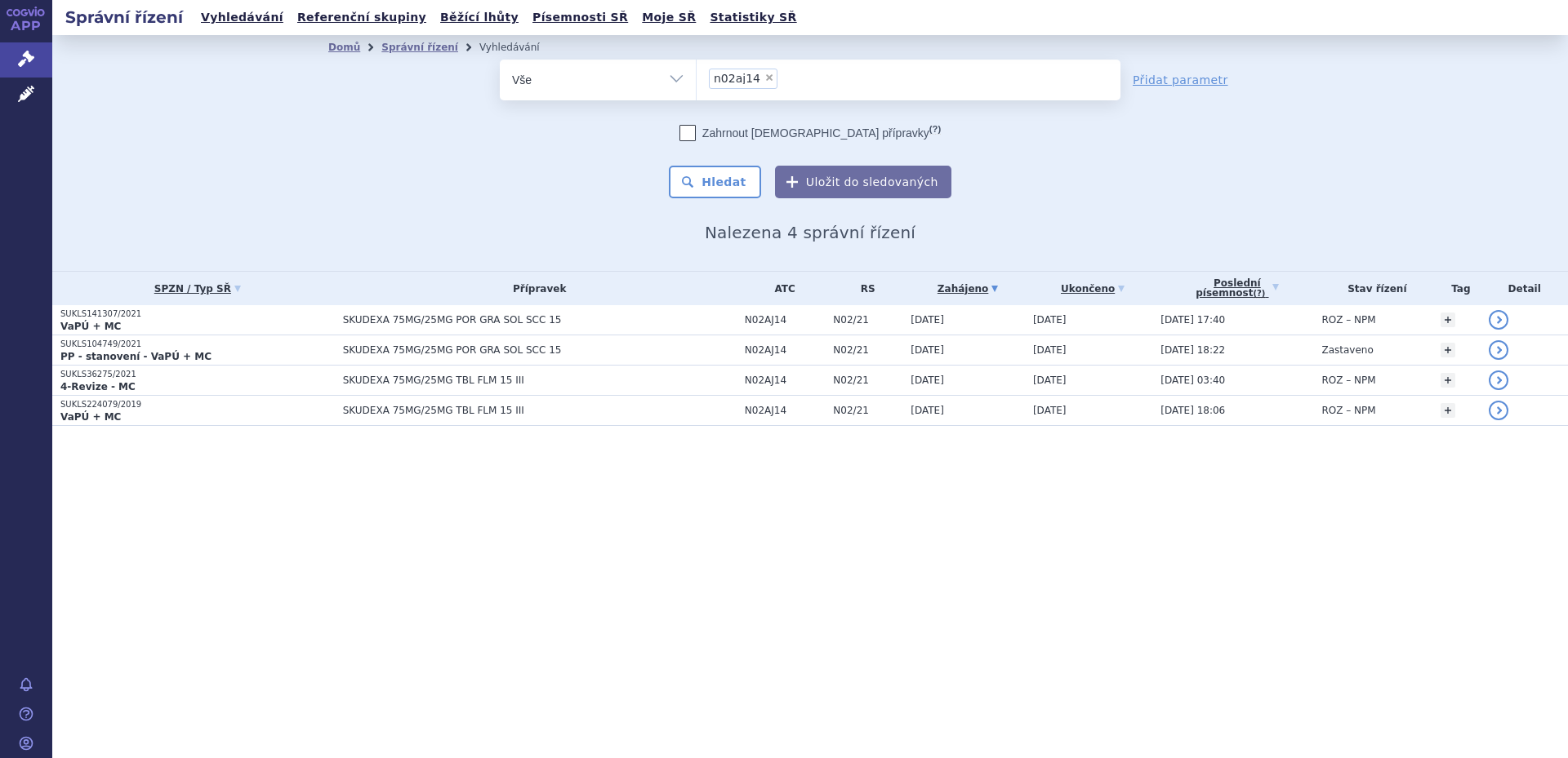
click at [677, 75] on select "Vše Spisová značka Typ SŘ Přípravek/SUKL kód Účastník/Držitel" at bounding box center [598, 78] width 196 height 37
select select "filter-atc-group"
click at [500, 60] on select "Vše Spisová značka Typ SŘ Přípravek/SUKL kód Účastník/Držitel" at bounding box center [598, 78] width 196 height 37
click at [756, 83] on ul at bounding box center [909, 77] width 424 height 35
click at [697, 83] on select at bounding box center [696, 79] width 1 height 40
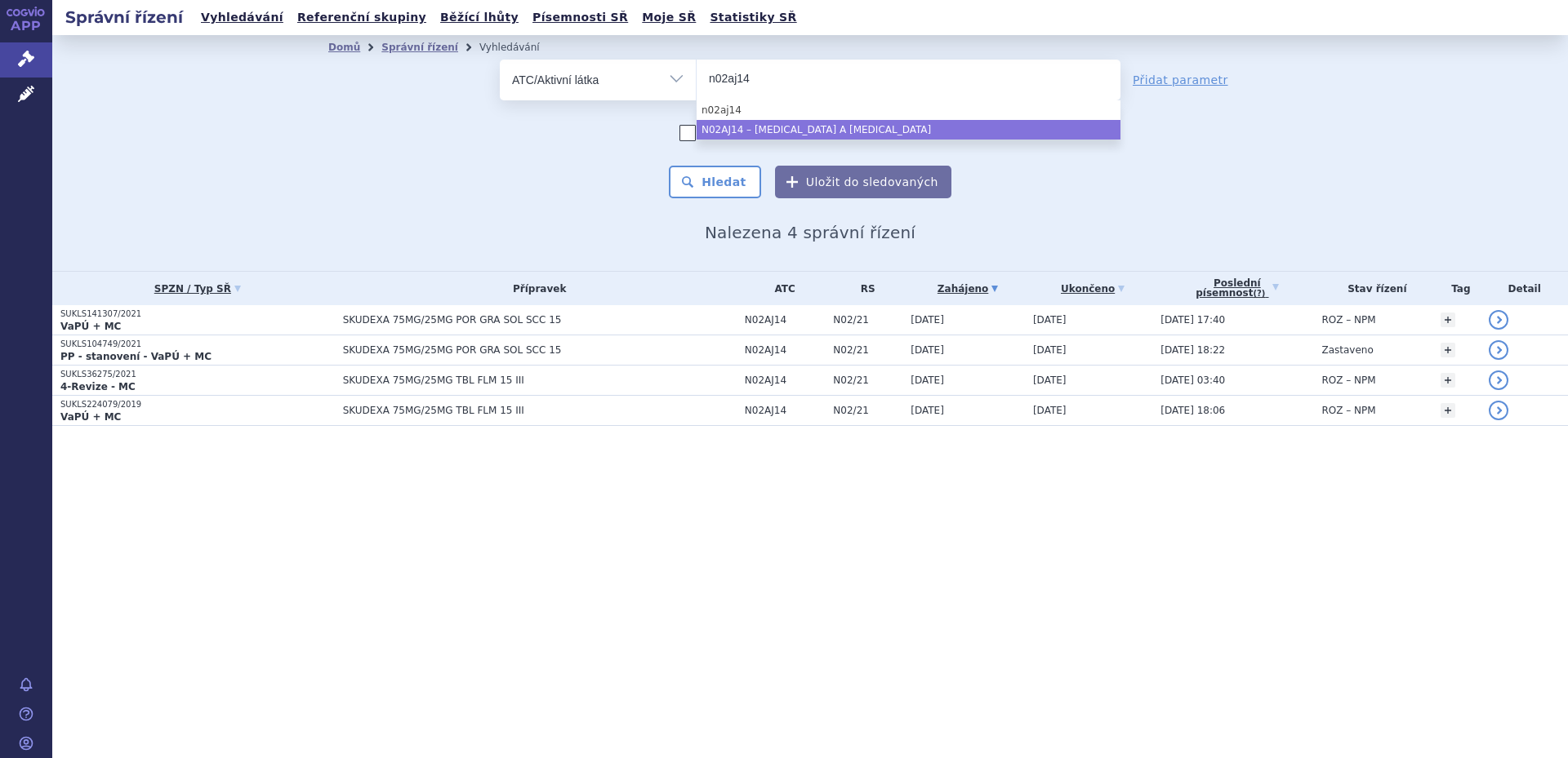
type input "n02aj14"
select select "N02AJ14"
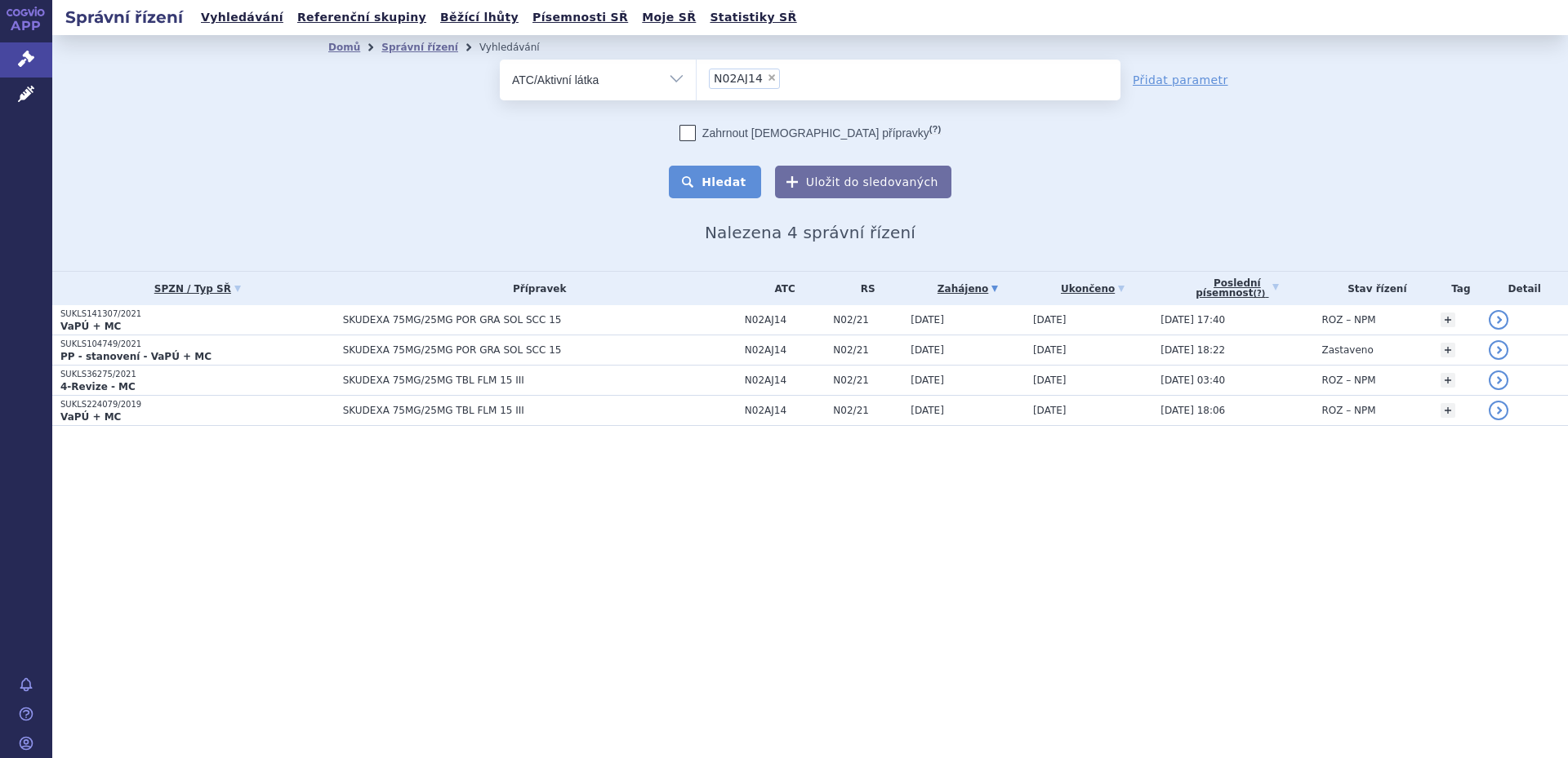
click at [744, 166] on button "Hledat" at bounding box center [715, 182] width 93 height 33
